Goal: Task Accomplishment & Management: Manage account settings

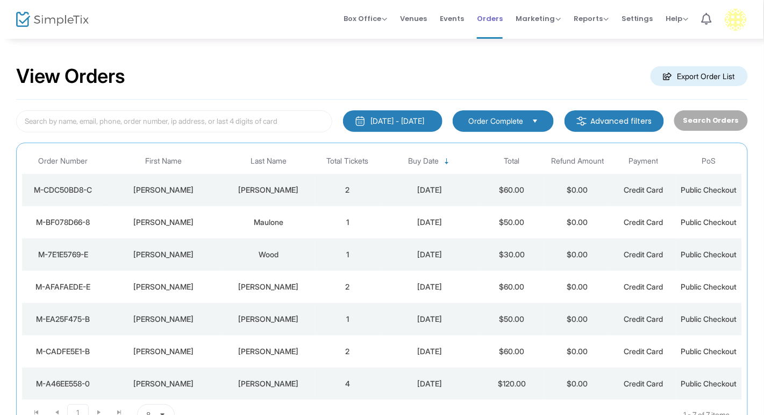
click at [496, 16] on span "Orders" at bounding box center [490, 18] width 26 height 27
click at [450, 15] on span "Events" at bounding box center [452, 18] width 24 height 27
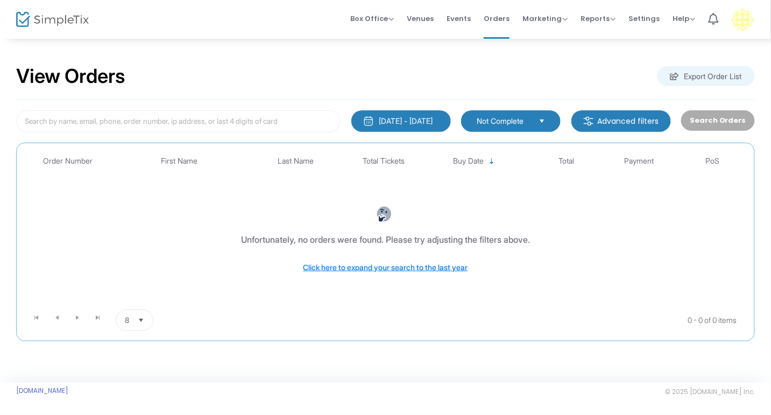
click at [518, 120] on span "Not Complete" at bounding box center [502, 121] width 53 height 11
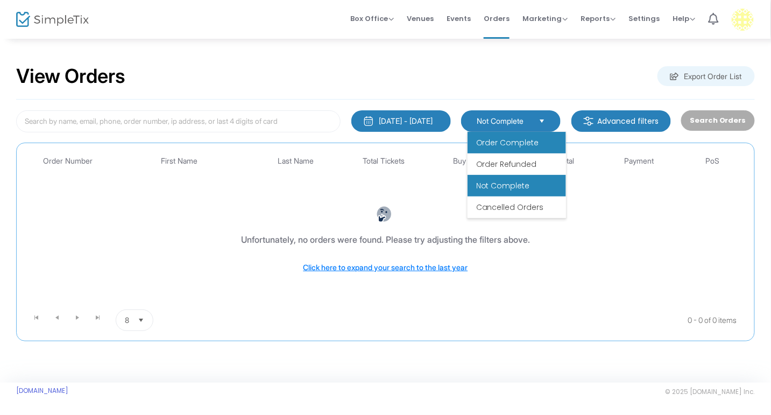
click at [523, 142] on span "Order Complete" at bounding box center [507, 142] width 63 height 11
